Goal: Navigation & Orientation: Find specific page/section

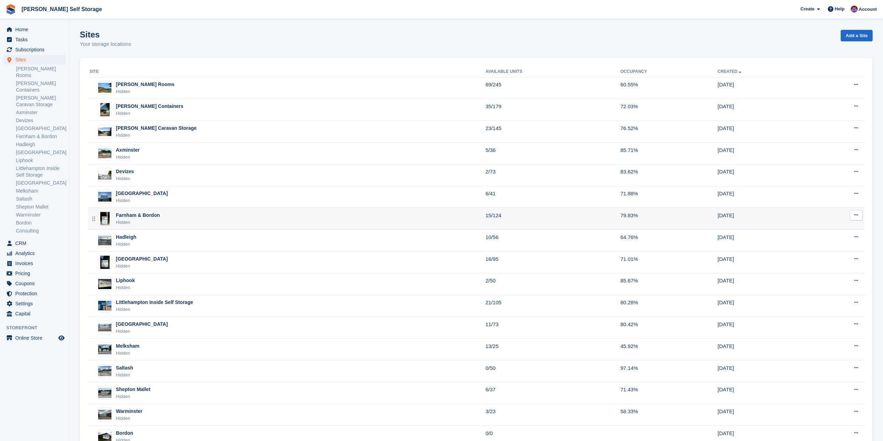
scroll to position [48, 0]
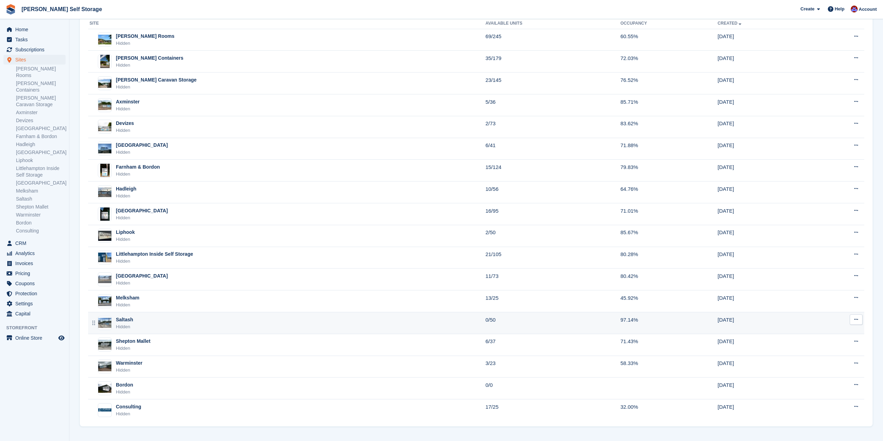
click at [157, 317] on div "Saltash Hidden" at bounding box center [288, 323] width 396 height 14
